Goal: Transaction & Acquisition: Subscribe to service/newsletter

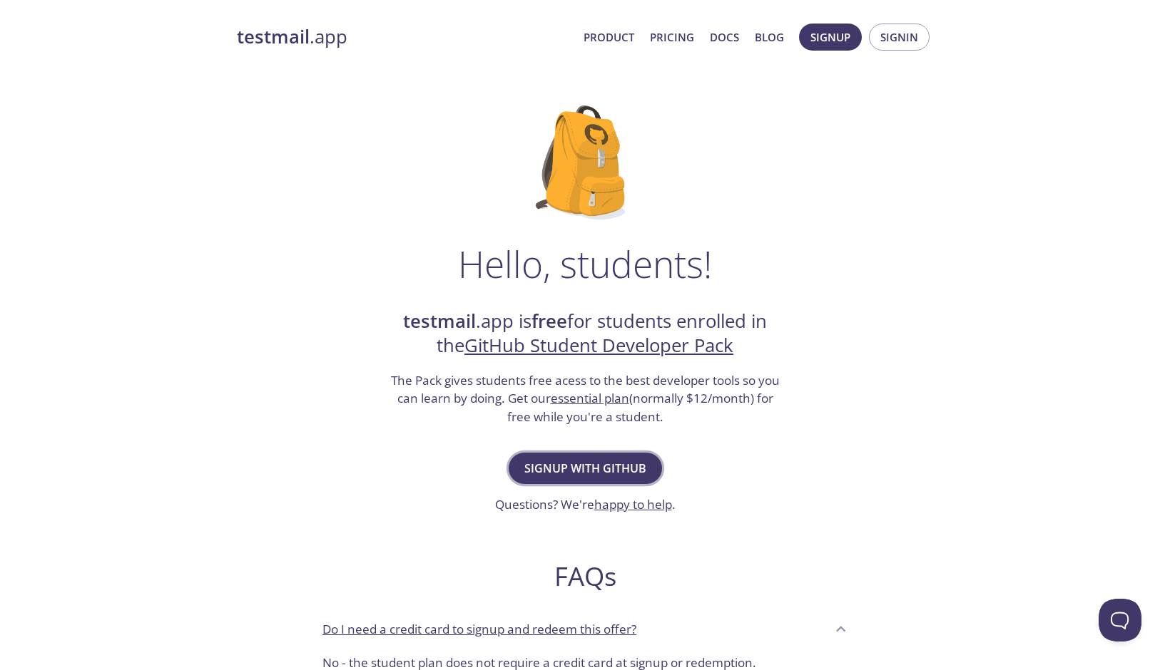
click at [576, 471] on span "Signup with GitHub" at bounding box center [585, 469] width 122 height 20
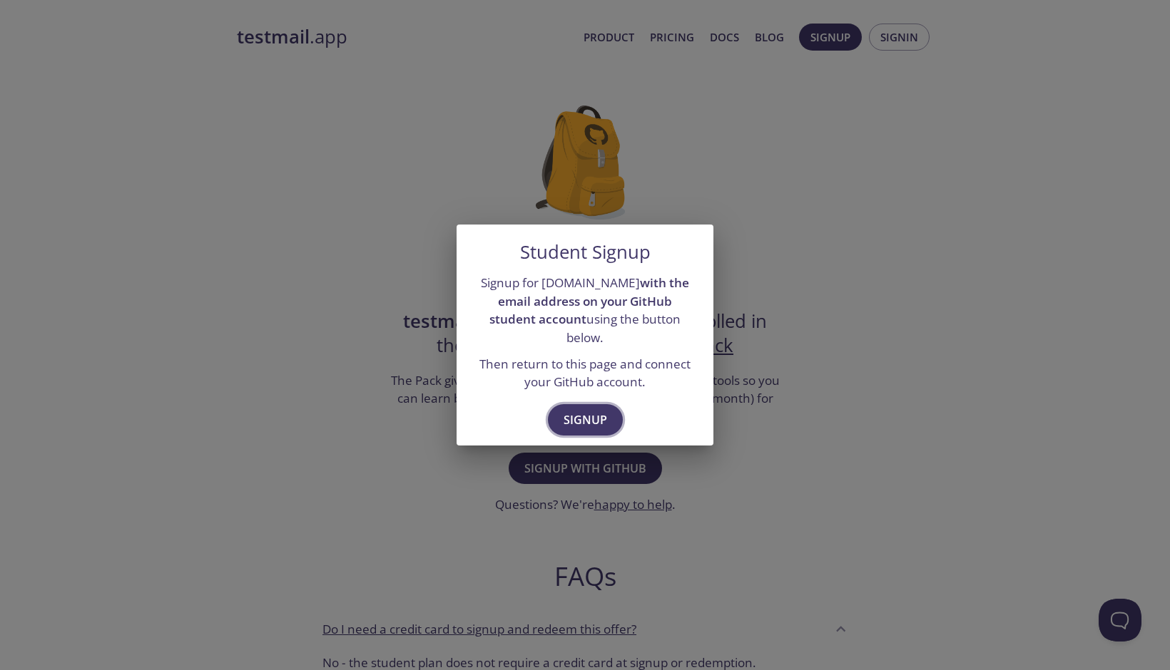
click at [584, 419] on span "Signup" at bounding box center [585, 420] width 44 height 20
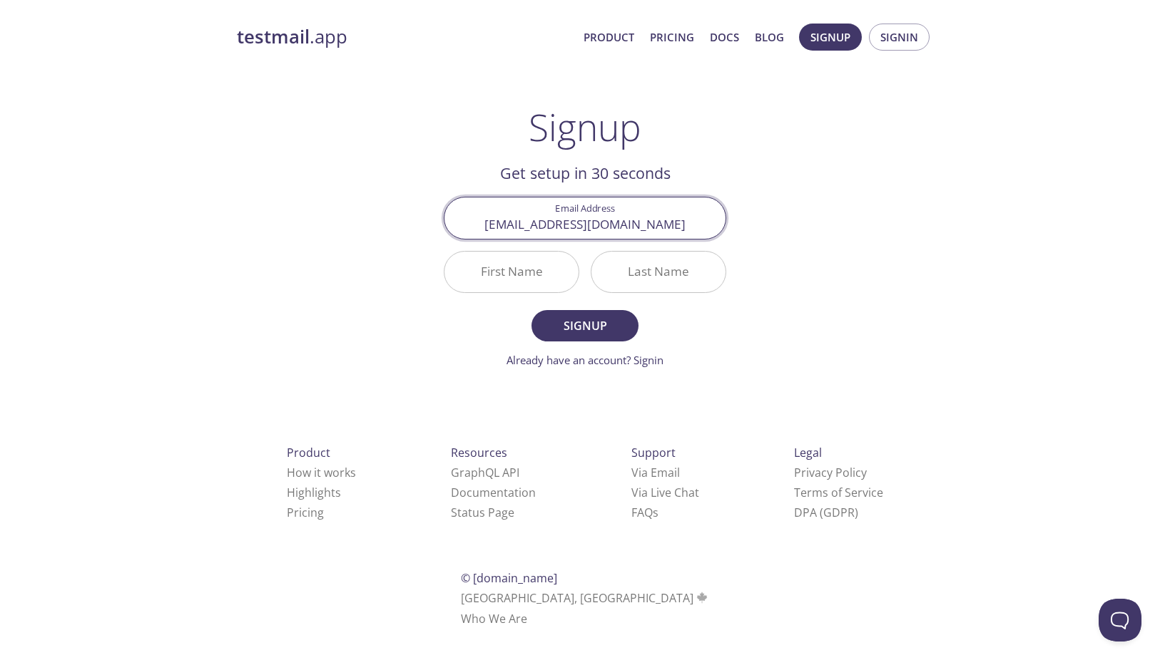
type input "[EMAIL_ADDRESS][DOMAIN_NAME]"
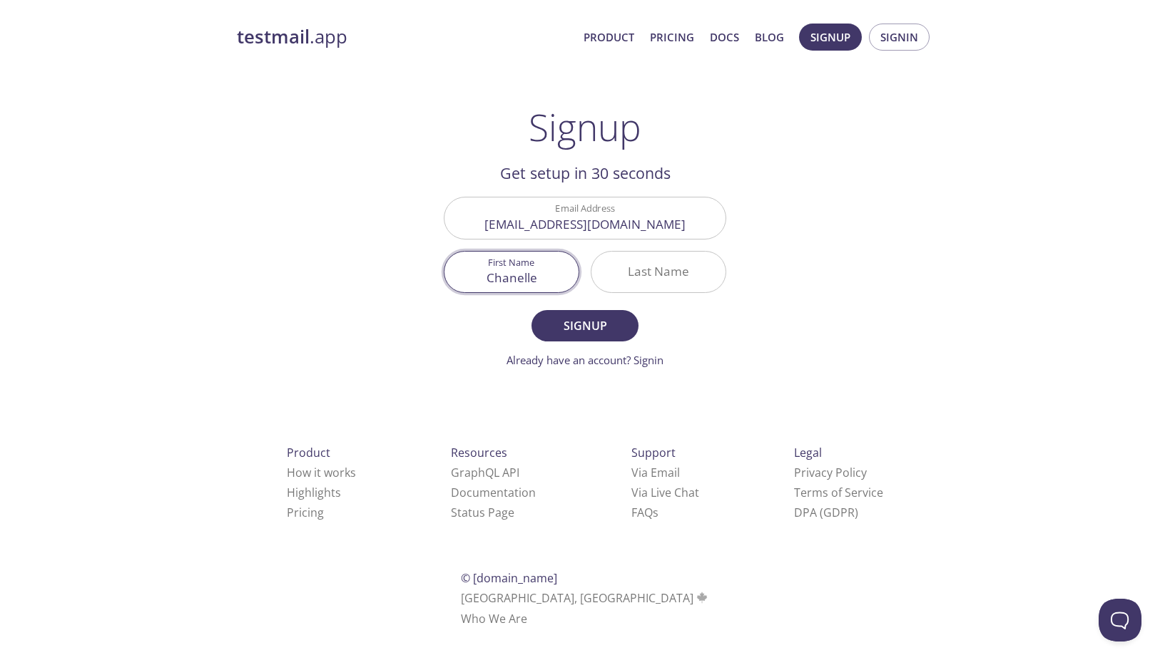
type input "Chanelle"
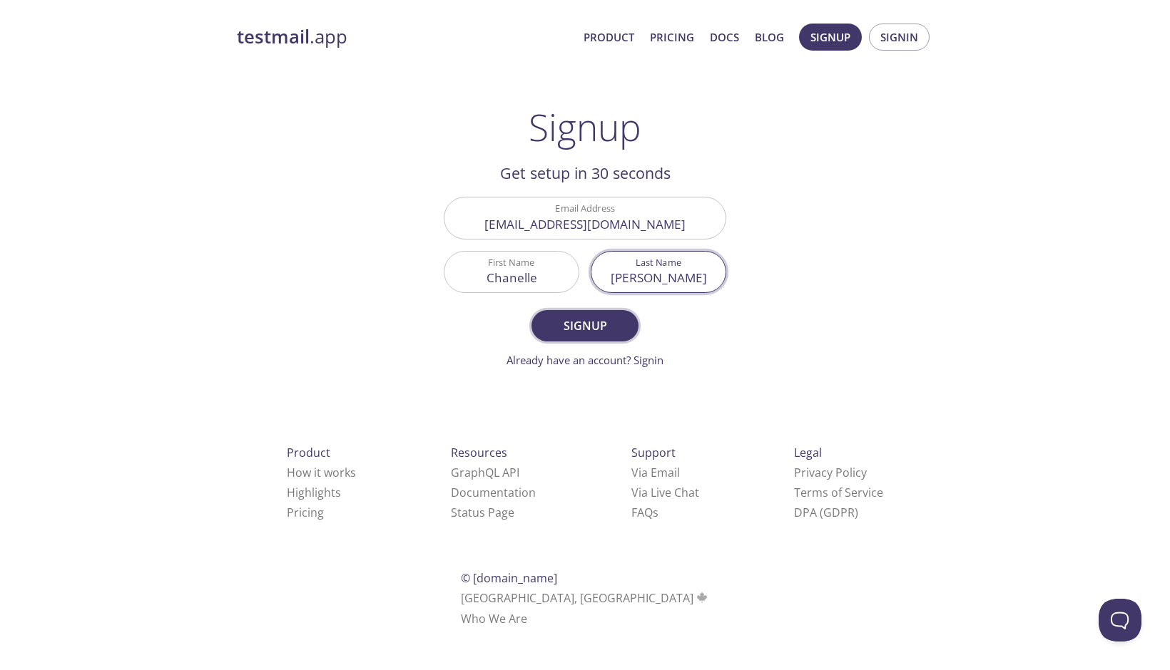
type input "[PERSON_NAME]"
click at [594, 335] on span "Signup" at bounding box center [585, 326] width 76 height 20
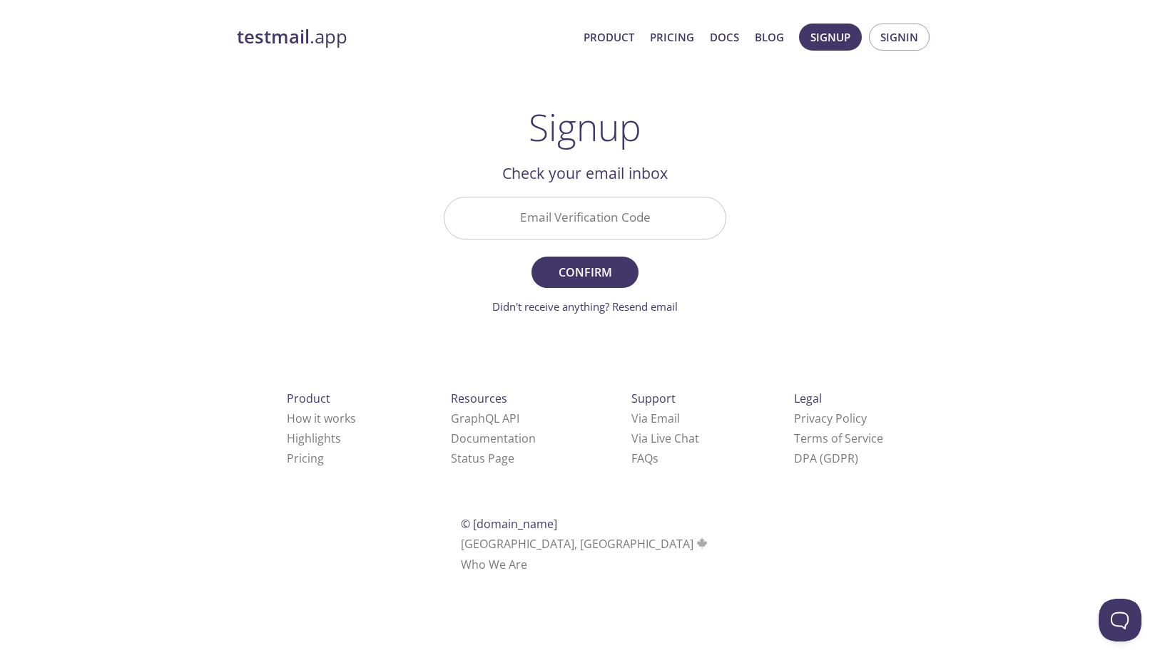
click at [575, 224] on input "Email Verification Code" at bounding box center [584, 218] width 281 height 41
paste input "MT2BVBE"
type input "MT2BVBE"
click at [583, 260] on button "Confirm" at bounding box center [584, 272] width 107 height 31
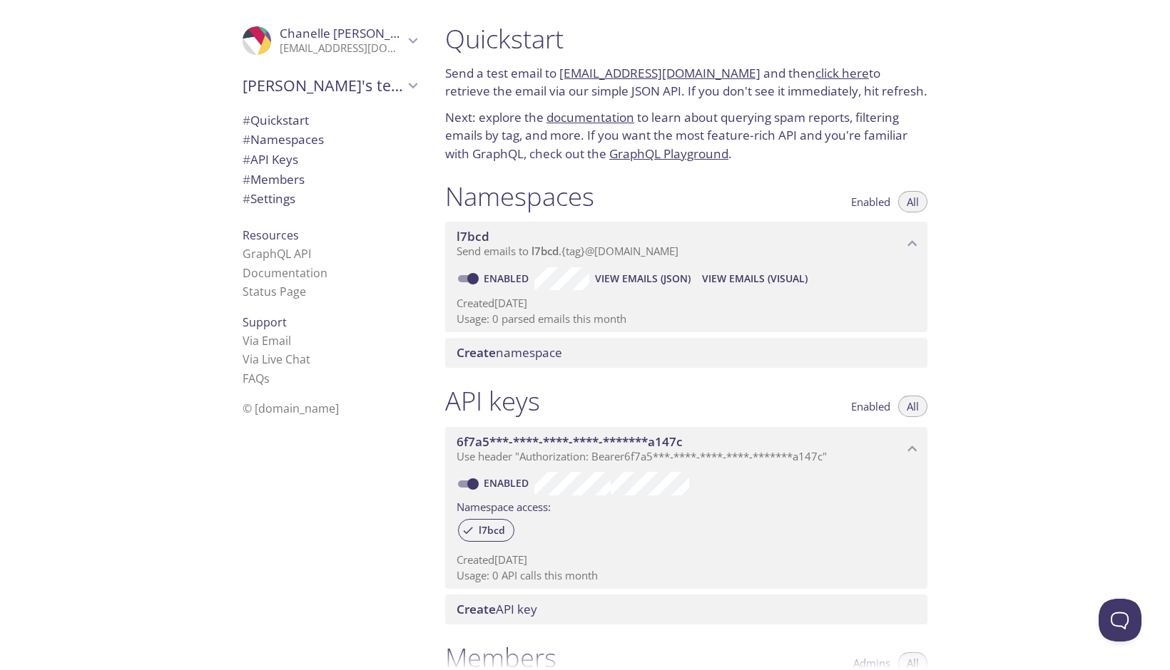
drag, startPoint x: 733, startPoint y: 75, endPoint x: 560, endPoint y: 73, distance: 173.3
click at [560, 73] on p "Send a test email to l7bcd.test@inbox.testmail.app and then click here to retri…" at bounding box center [686, 82] width 482 height 36
copy link "l7bcd.test@inbox.testmail.app"
